Goal: Task Accomplishment & Management: Complete application form

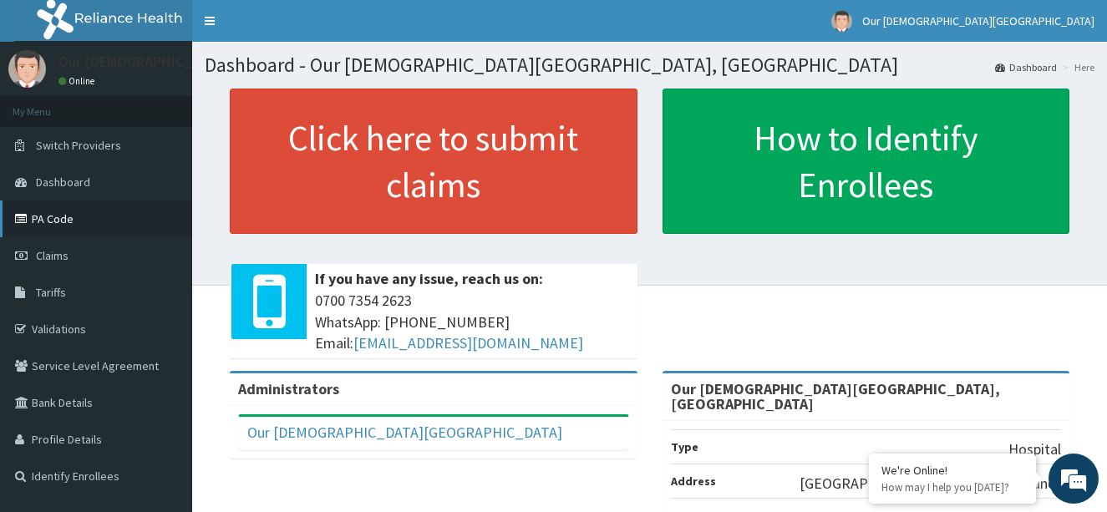
click at [97, 229] on link "PA Code" at bounding box center [96, 218] width 192 height 37
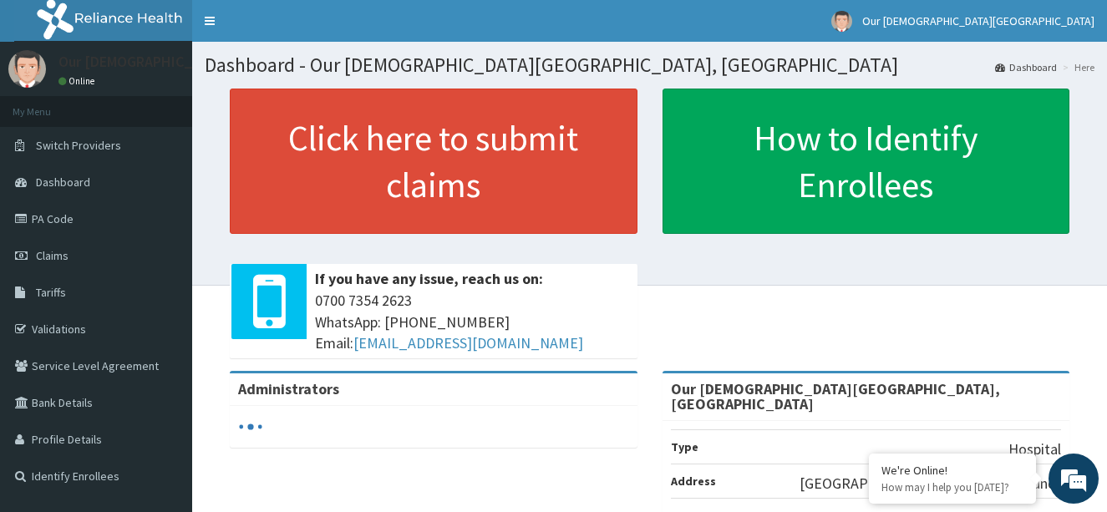
click at [61, 256] on span "Claims" at bounding box center [52, 255] width 33 height 15
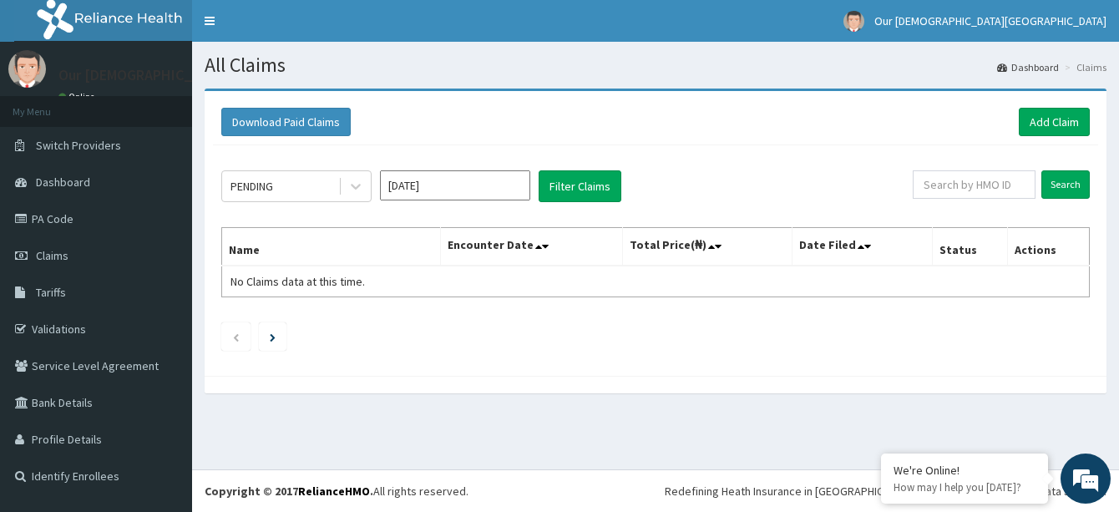
scroll to position [19, 0]
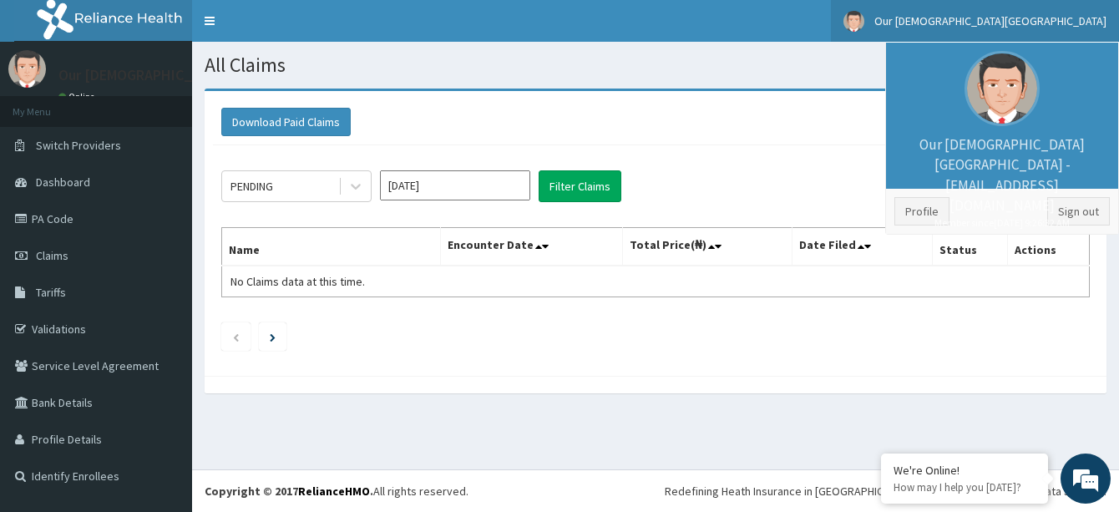
click at [850, 138] on div "Download Paid Claims Add Claim" at bounding box center [655, 122] width 885 height 46
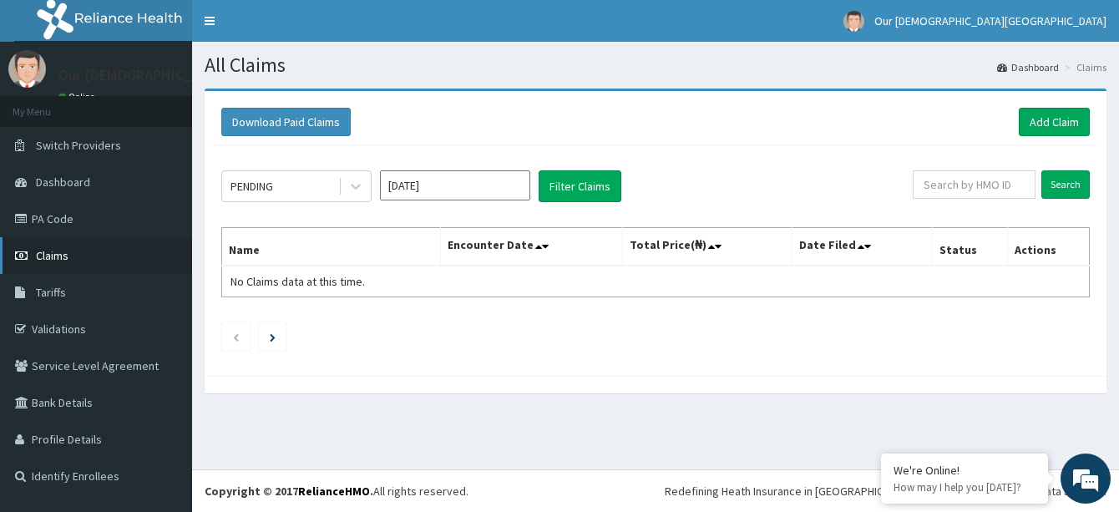
click at [43, 261] on span "Claims" at bounding box center [52, 255] width 33 height 15
click at [1057, 120] on link "Add Claim" at bounding box center [1054, 122] width 71 height 28
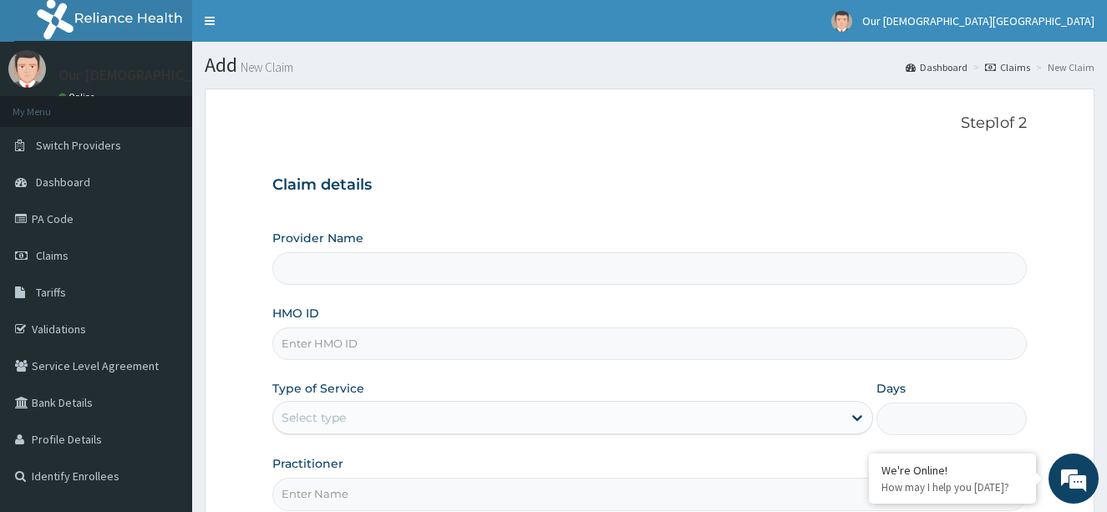
type input "Our [DEMOGRAPHIC_DATA][GEOGRAPHIC_DATA], [GEOGRAPHIC_DATA]"
click at [386, 342] on input "HMO ID" at bounding box center [649, 343] width 755 height 33
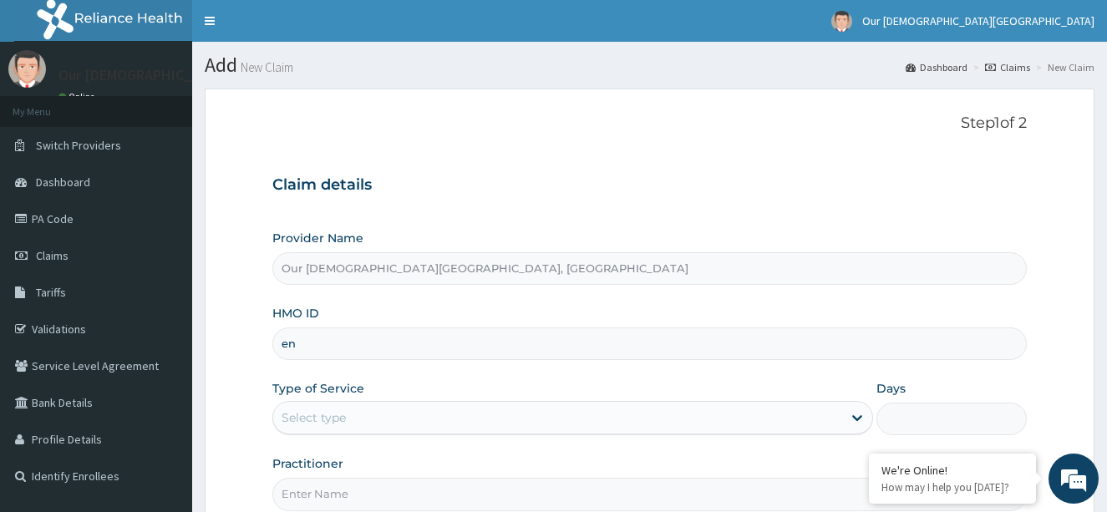
type input "e"
type input "ENP/11938/A"
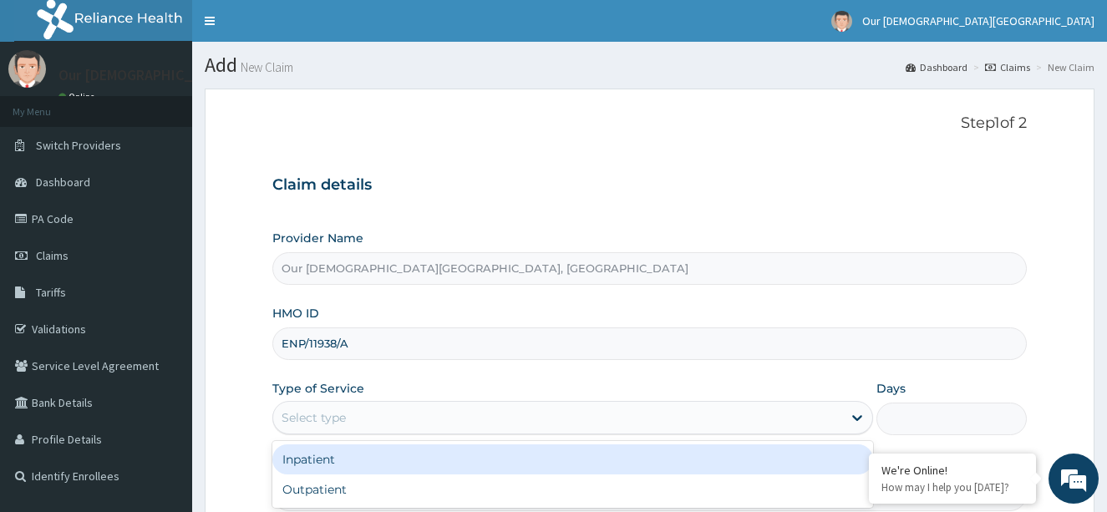
click at [465, 419] on div "Select type" at bounding box center [558, 417] width 570 height 27
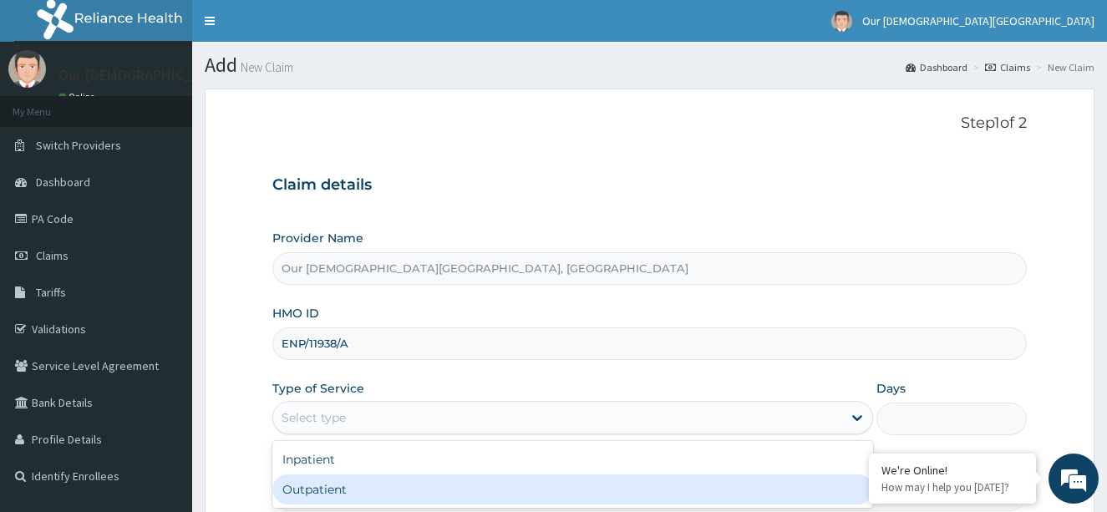
click at [461, 493] on div "Outpatient" at bounding box center [572, 489] width 601 height 30
type input "1"
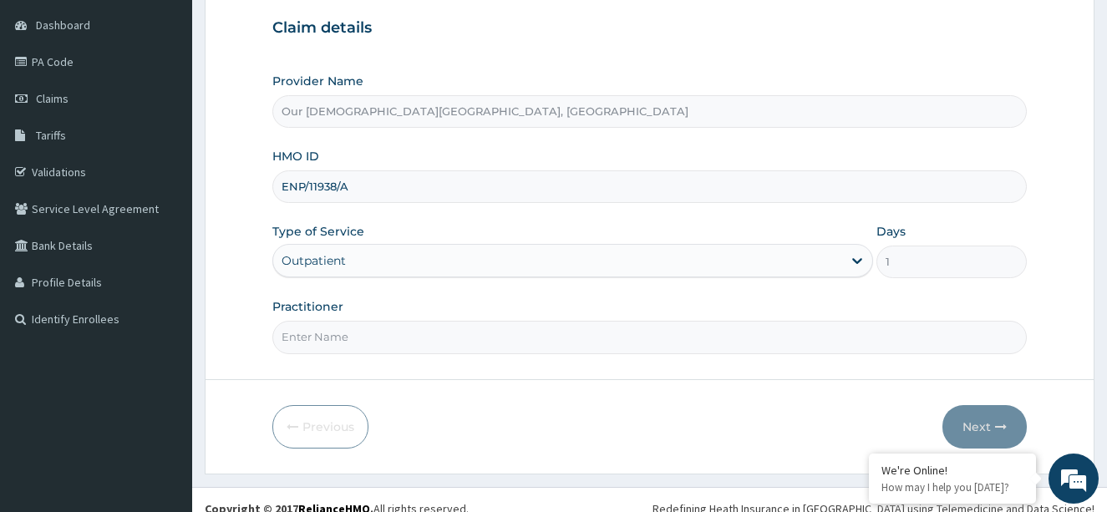
scroll to position [175, 0]
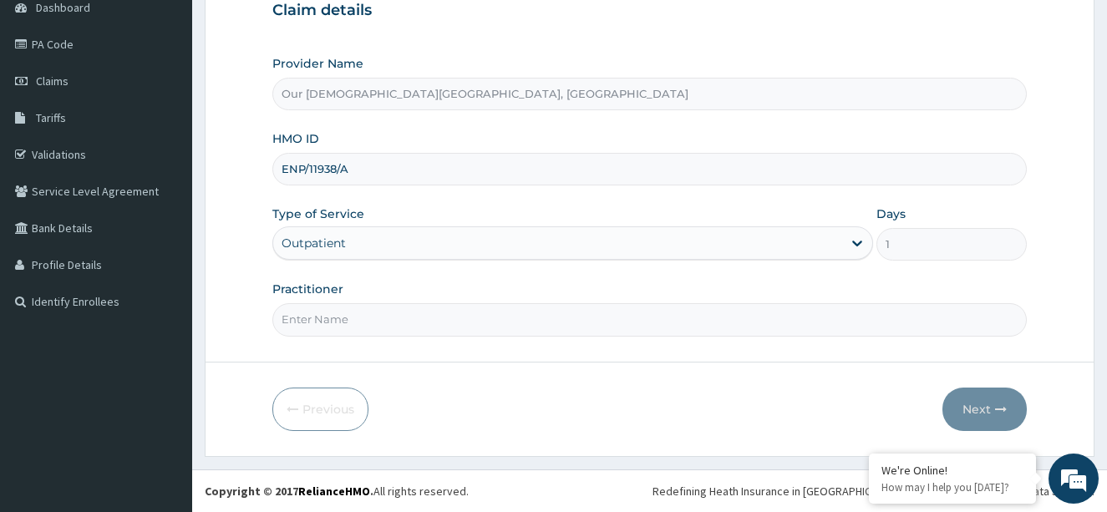
click at [465, 309] on input "Practitioner" at bounding box center [649, 319] width 755 height 33
click at [280, 322] on input "JOHN" at bounding box center [649, 319] width 755 height 33
type input "DR.JOHN"
click at [973, 408] on button "Next" at bounding box center [984, 409] width 84 height 43
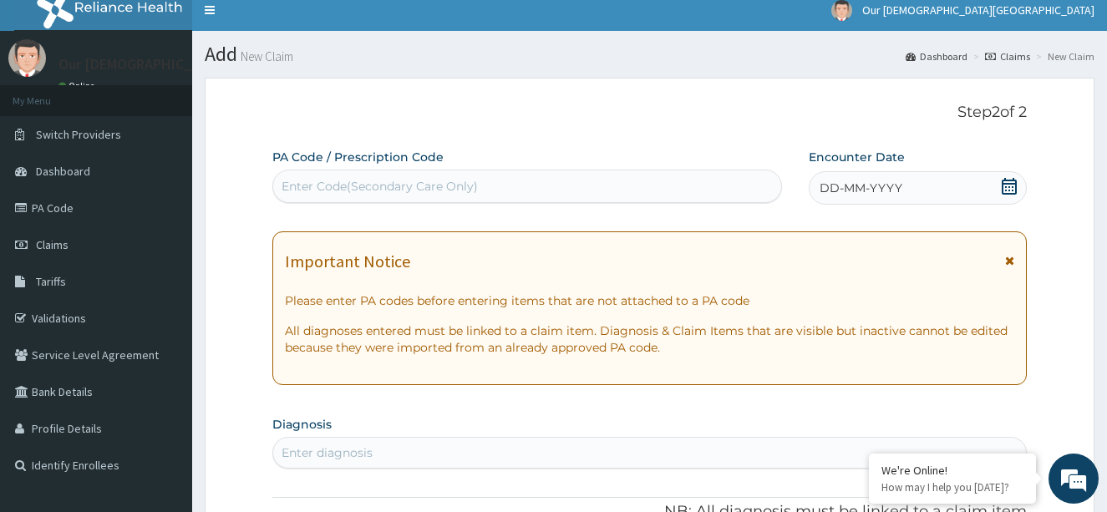
scroll to position [0, 0]
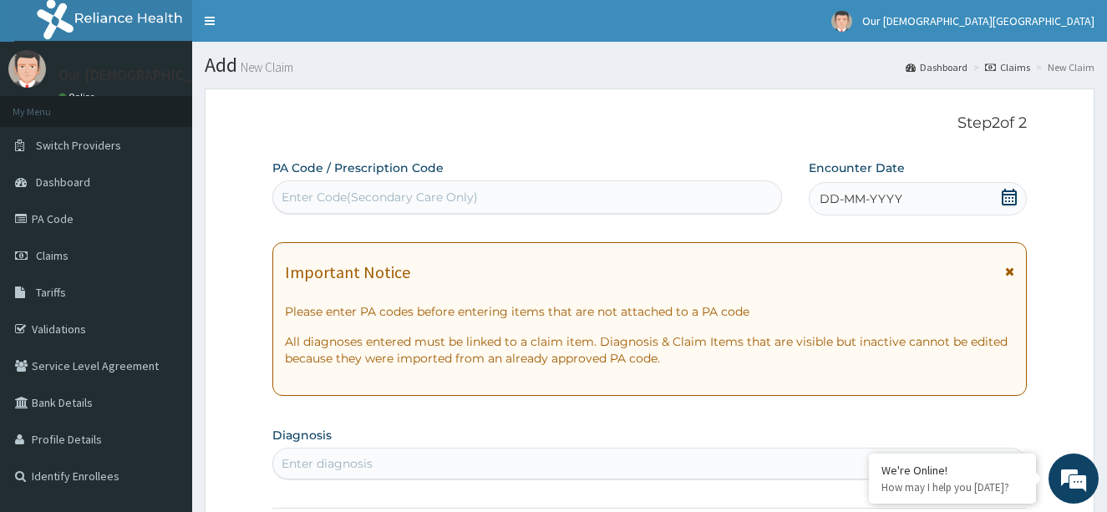
click at [501, 198] on div "Enter Code(Secondary Care Only)" at bounding box center [527, 197] width 508 height 27
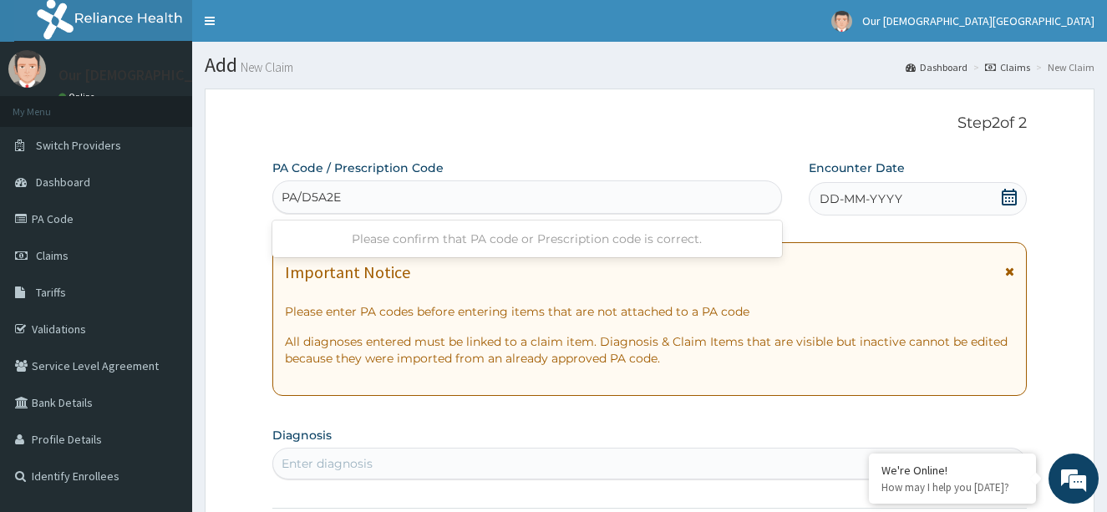
type input "PA/D5A2E9"
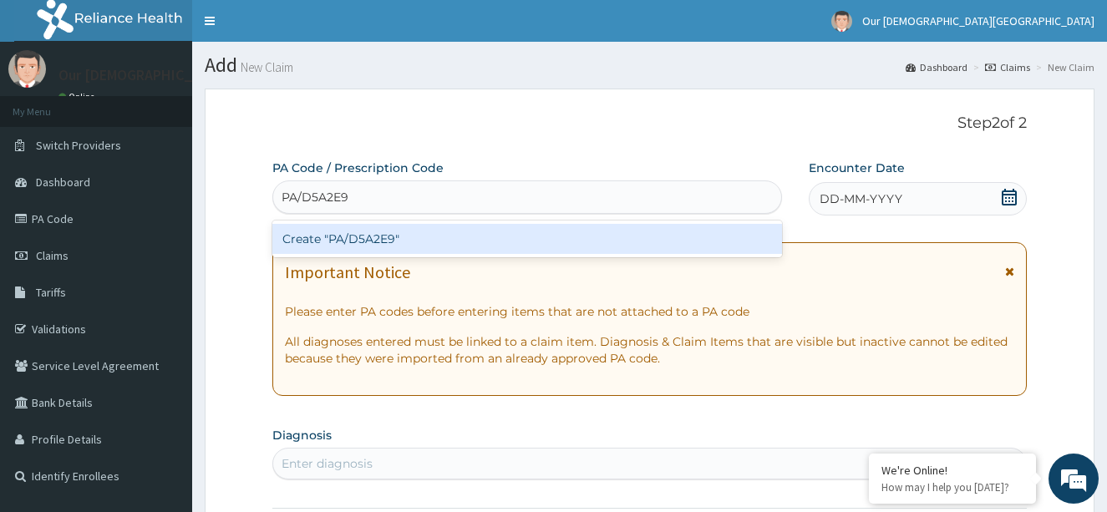
click at [525, 241] on div "Create "PA/D5A2E9"" at bounding box center [527, 239] width 510 height 30
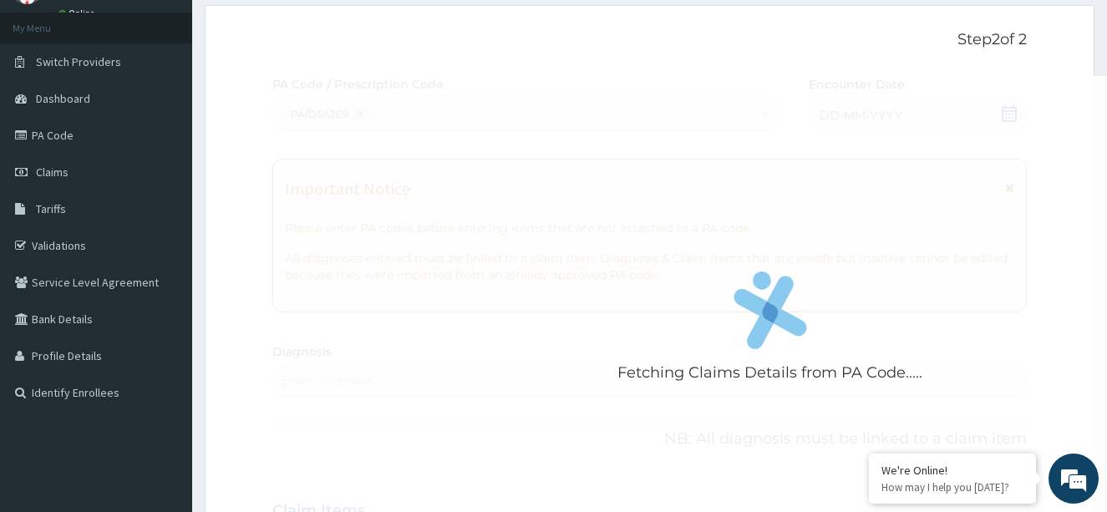
scroll to position [167, 0]
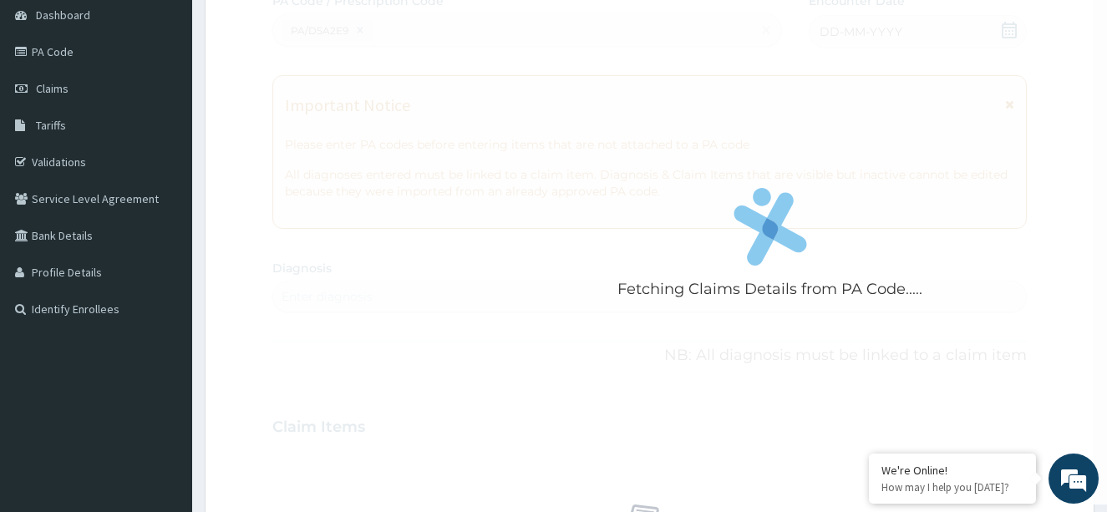
click at [1054, 188] on div "Fetching Claims Details from PA Code....." at bounding box center [770, 248] width 997 height 512
